Goal: Task Accomplishment & Management: Complete application form

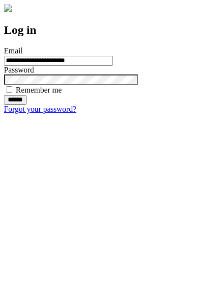
type input "**********"
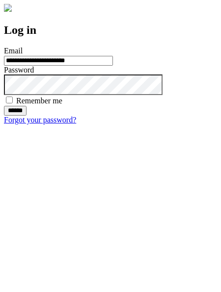
click at [26, 116] on input "******" at bounding box center [15, 111] width 23 height 10
